Goal: Task Accomplishment & Management: Manage account settings

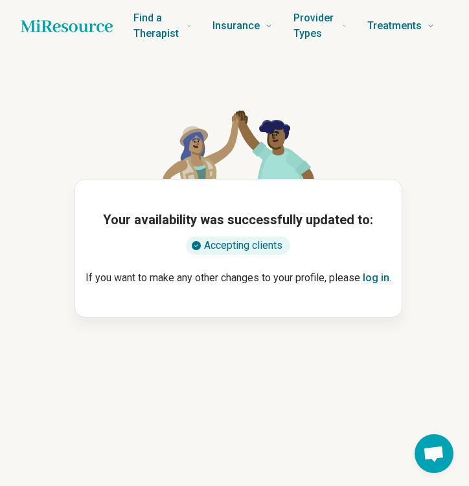
click at [371, 276] on button "log in" at bounding box center [376, 278] width 27 height 16
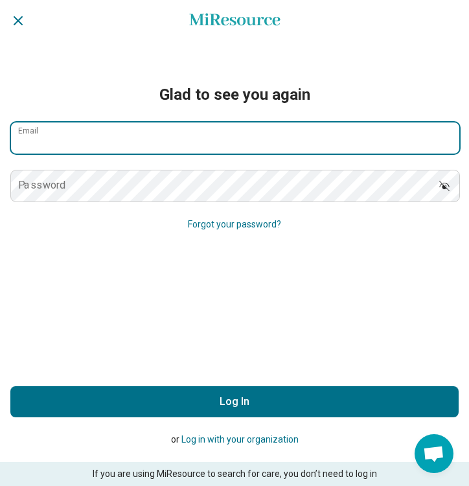
click at [157, 150] on input "Email" at bounding box center [235, 138] width 449 height 31
click at [443, 140] on input "Email" at bounding box center [235, 138] width 449 height 31
click at [104, 144] on input "Email" at bounding box center [235, 138] width 449 height 31
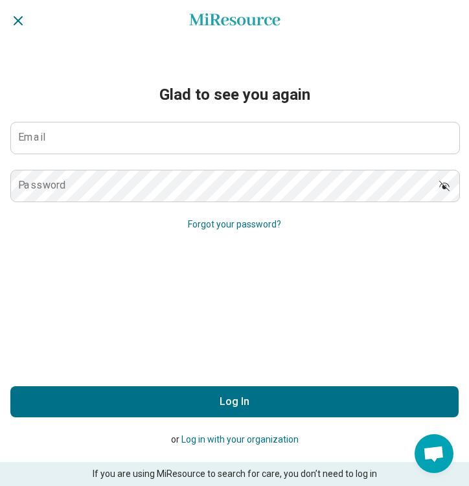
click at [61, 186] on label "Password" at bounding box center [42, 185] width 48 height 10
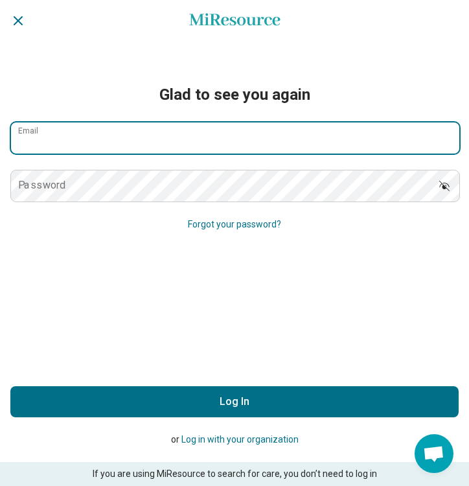
click at [101, 134] on input "Email" at bounding box center [235, 138] width 449 height 31
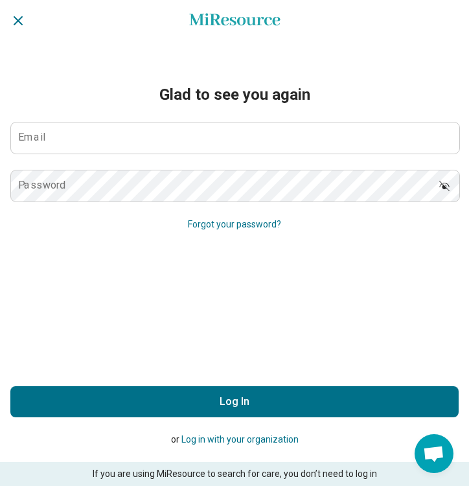
type input "**********"
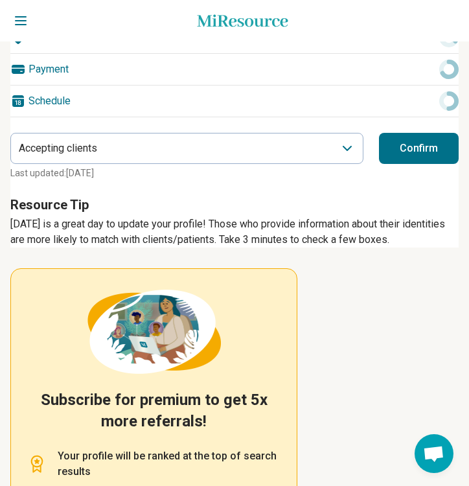
scroll to position [408, 0]
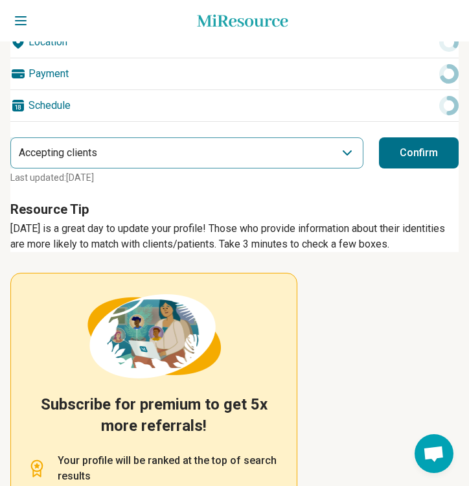
click at [357, 152] on div "Accepting clients" at bounding box center [186, 152] width 353 height 31
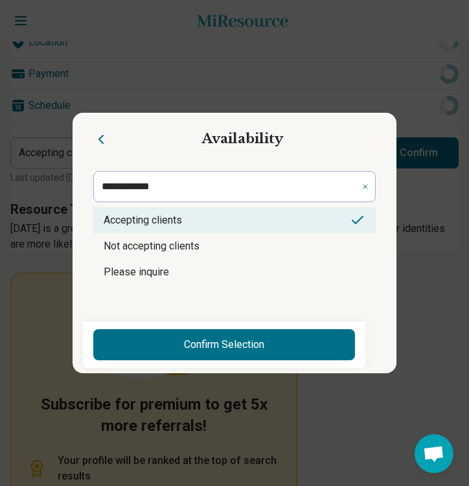
click at [216, 224] on li "Accepting clients" at bounding box center [234, 220] width 283 height 26
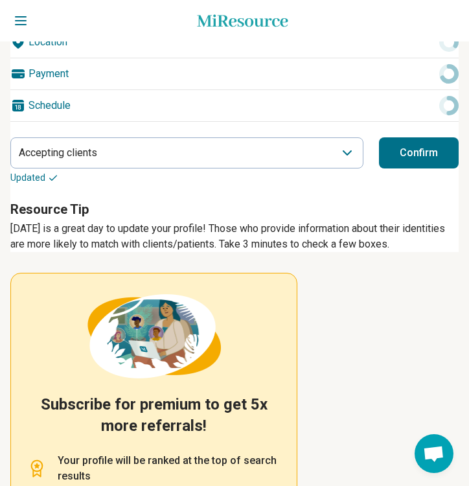
click at [425, 154] on button "Confirm" at bounding box center [419, 152] width 80 height 31
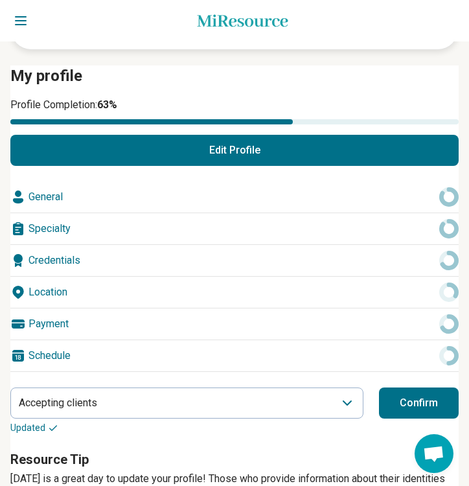
scroll to position [0, 0]
